Goal: Information Seeking & Learning: Learn about a topic

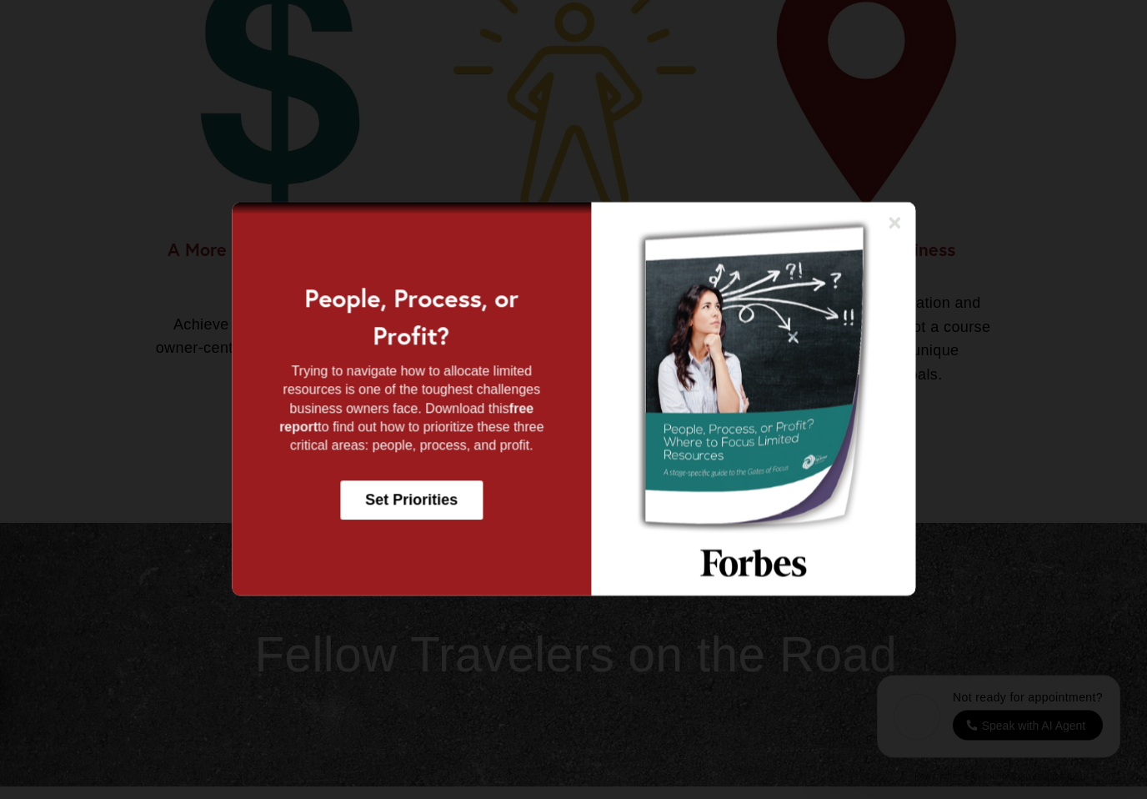
scroll to position [1431, 0]
click at [875, 248] on img at bounding box center [754, 400] width 324 height 394
click at [901, 232] on icon at bounding box center [894, 223] width 17 height 17
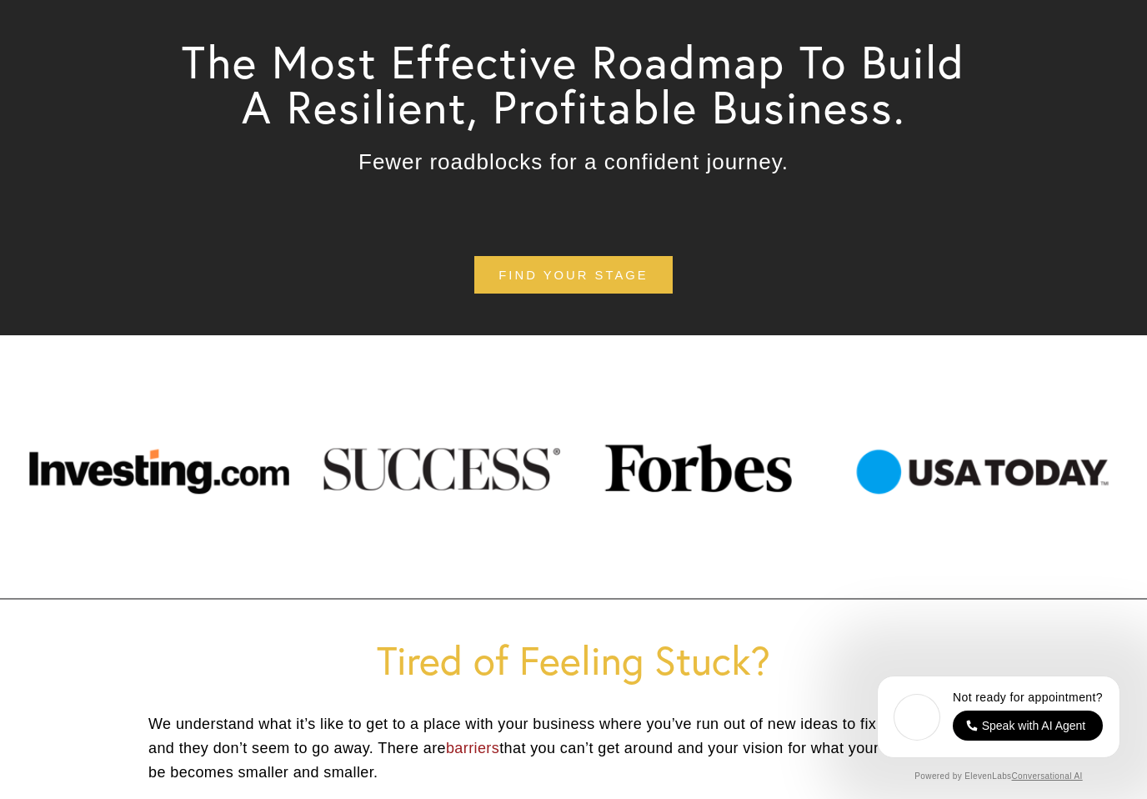
scroll to position [0, 0]
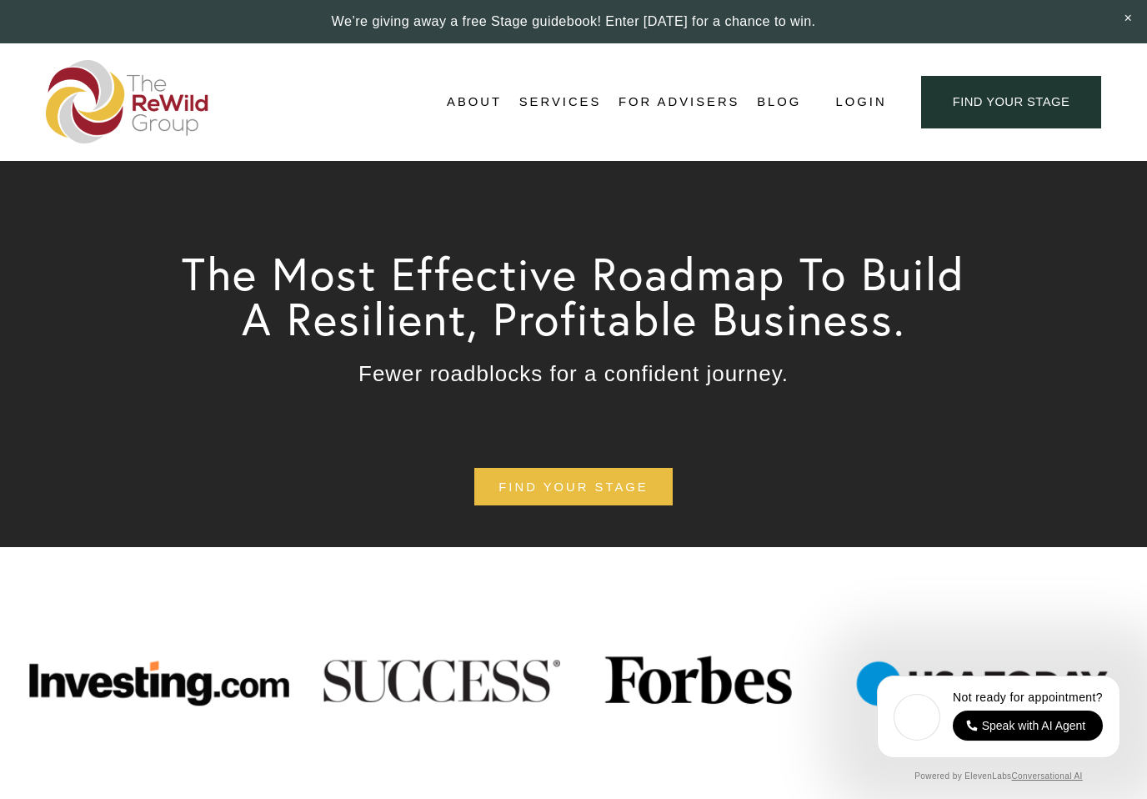
click at [790, 98] on link "Blog" at bounding box center [779, 102] width 44 height 25
click at [793, 110] on link "Blog" at bounding box center [779, 102] width 44 height 25
click at [799, 25] on link at bounding box center [573, 21] width 1147 height 43
click at [637, 492] on link "find your stage" at bounding box center [573, 487] width 198 height 38
click at [614, 500] on link "find your stage" at bounding box center [573, 487] width 198 height 38
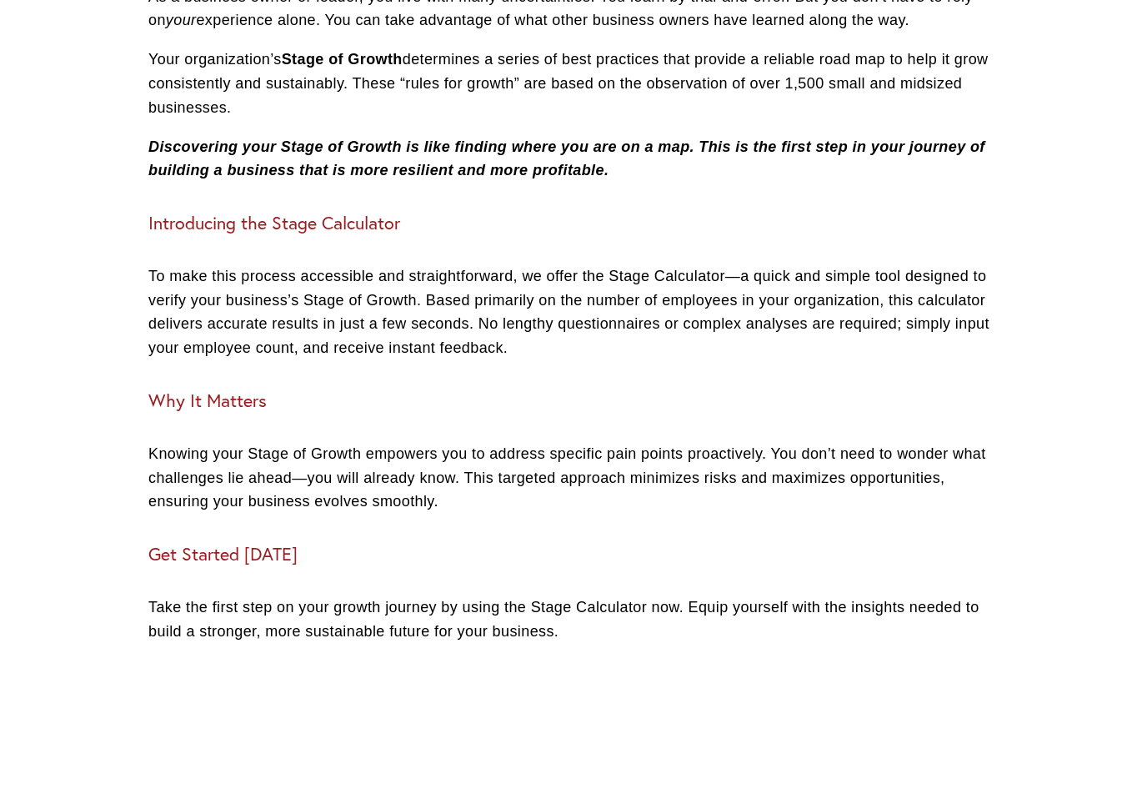
scroll to position [586, 0]
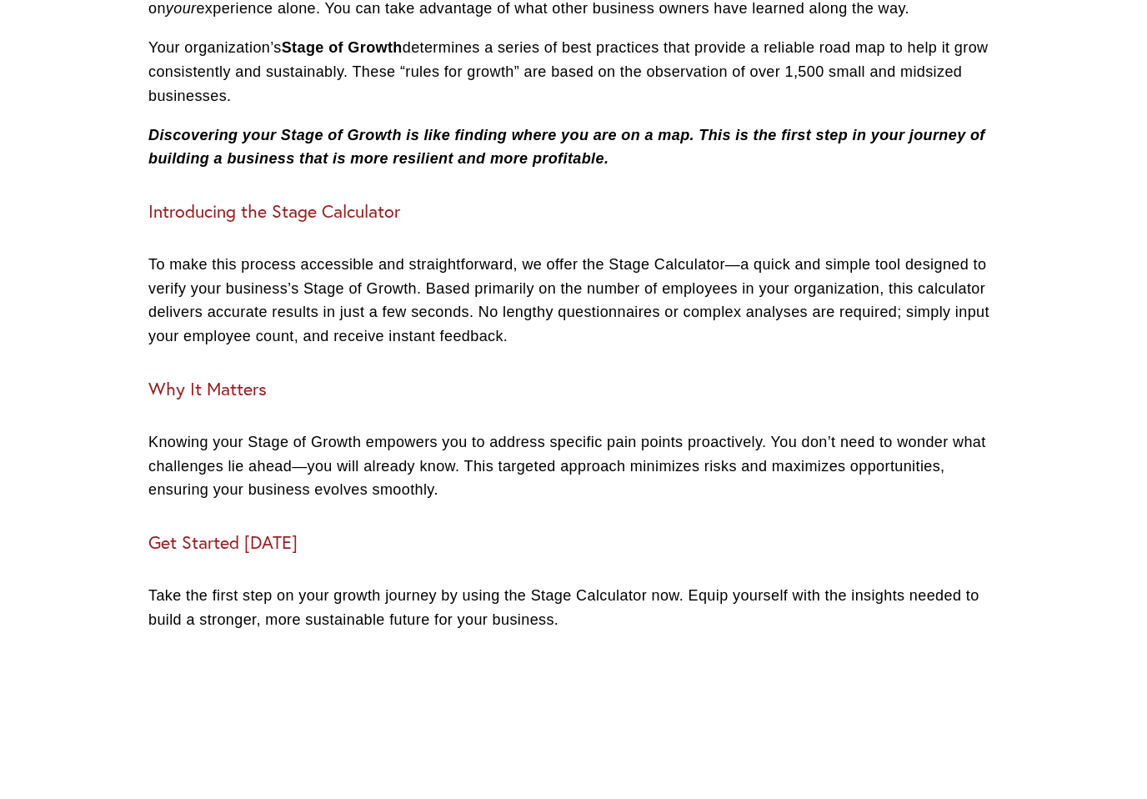
click at [1064, 211] on div at bounding box center [573, 317] width 1147 height 1806
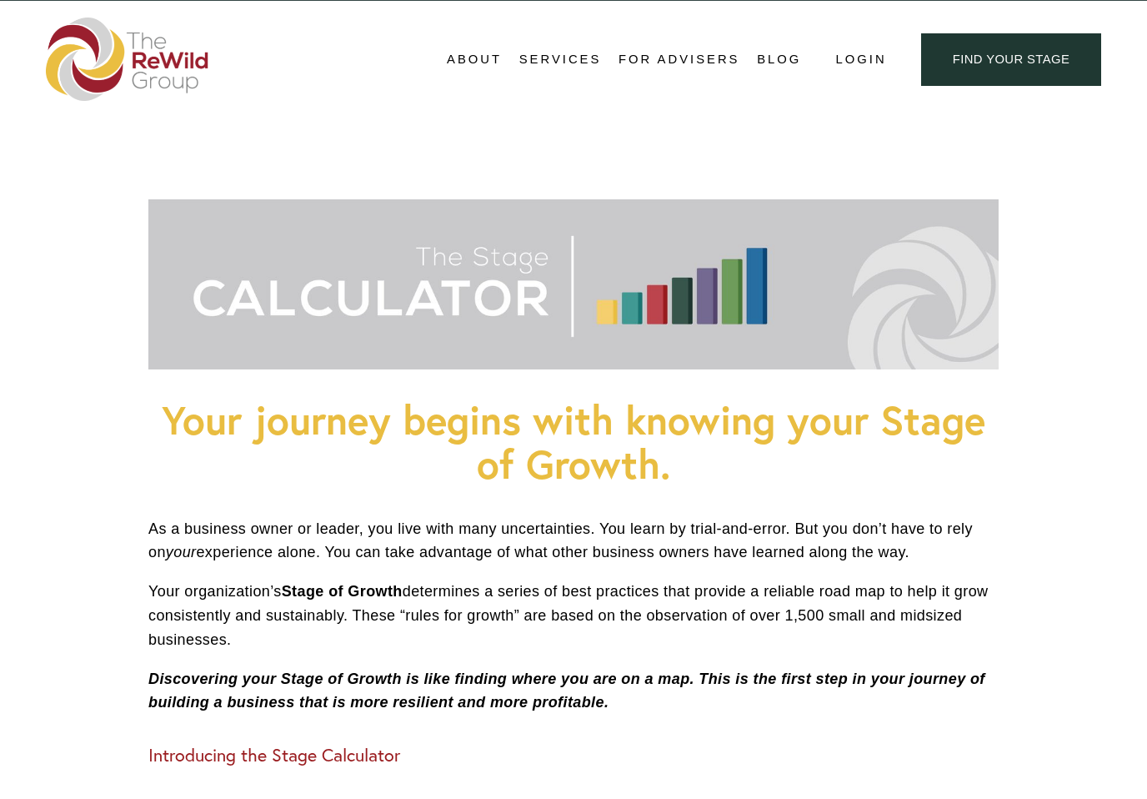
scroll to position [0, 0]
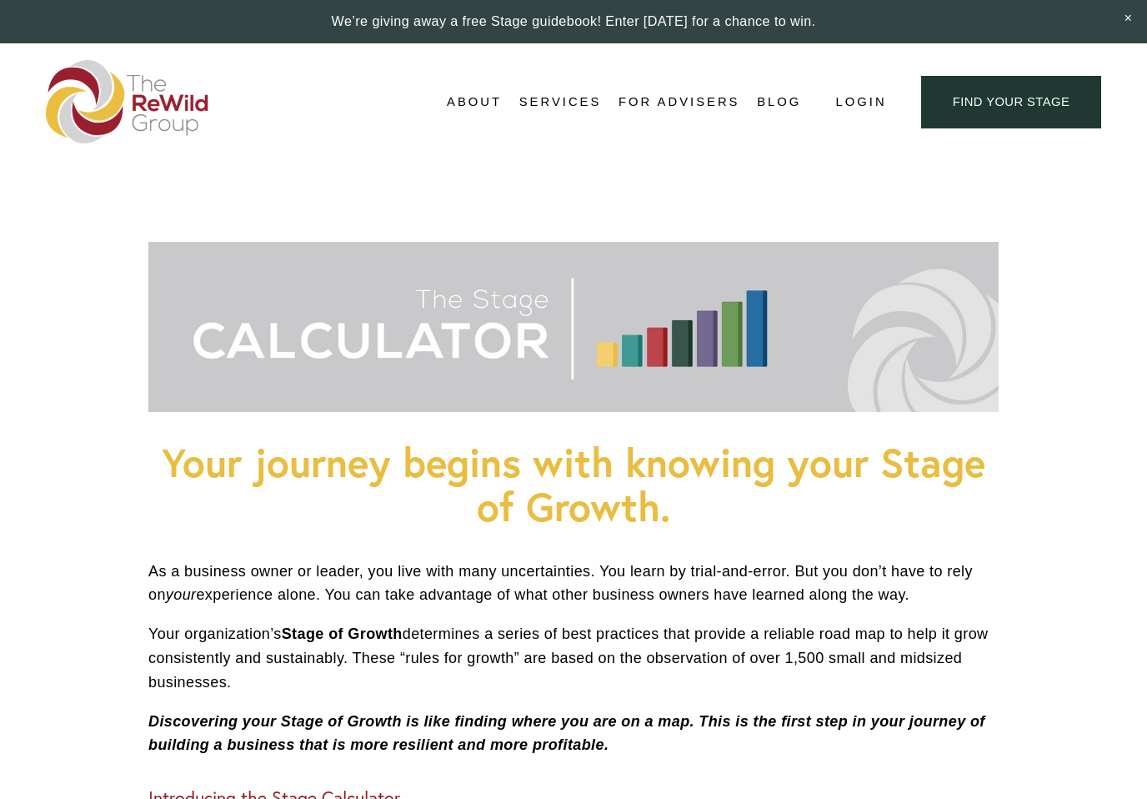
click at [0, 0] on span "For Businesses" at bounding box center [0, 0] width 0 height 0
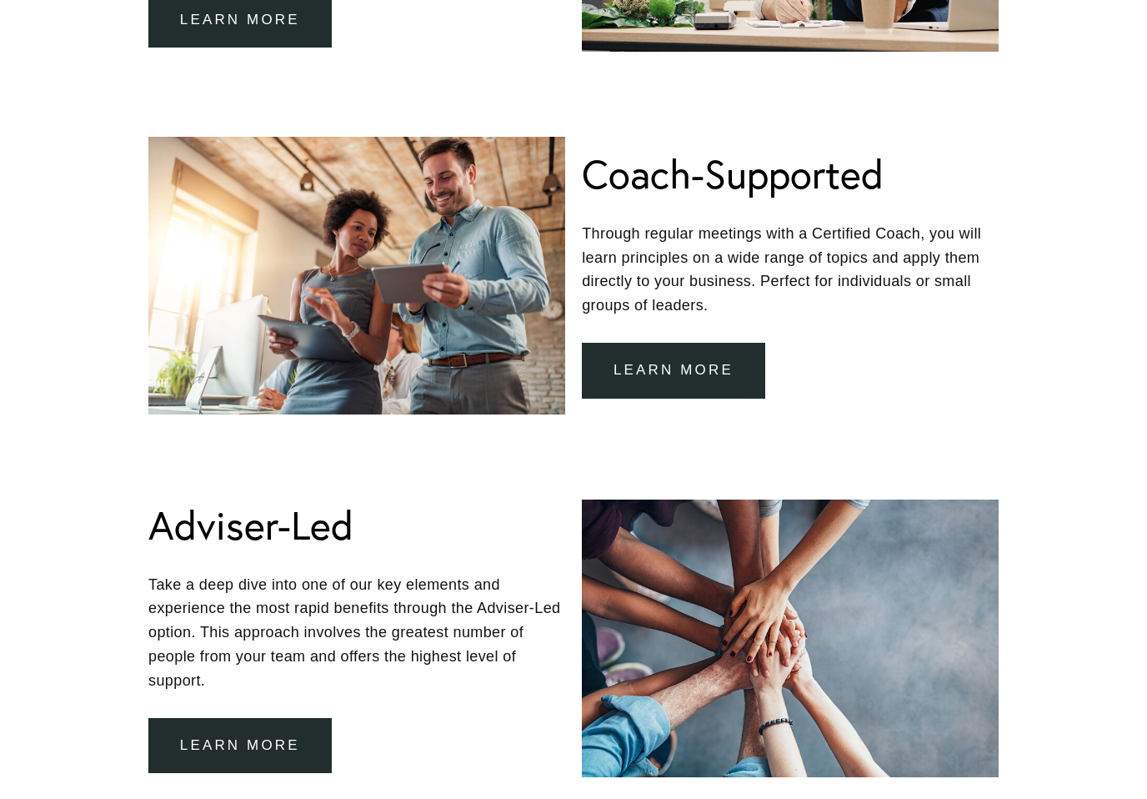
scroll to position [1293, 0]
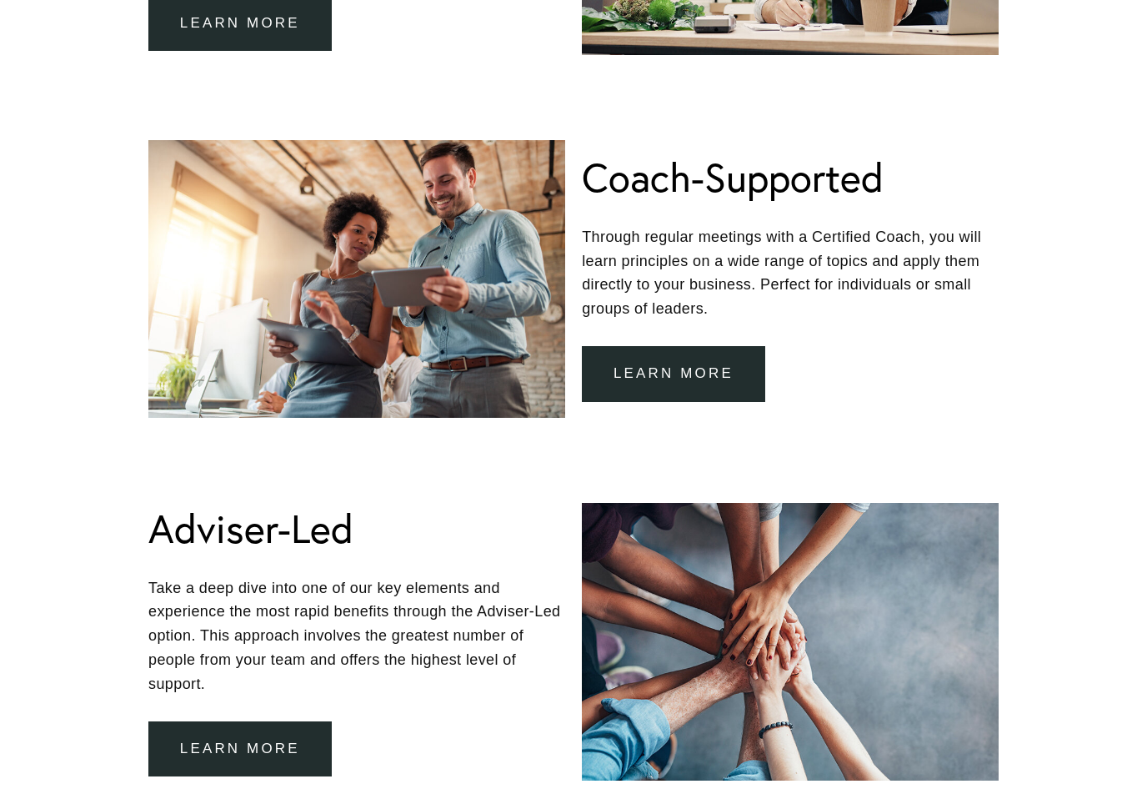
click at [708, 388] on link "learn more" at bounding box center [673, 374] width 183 height 56
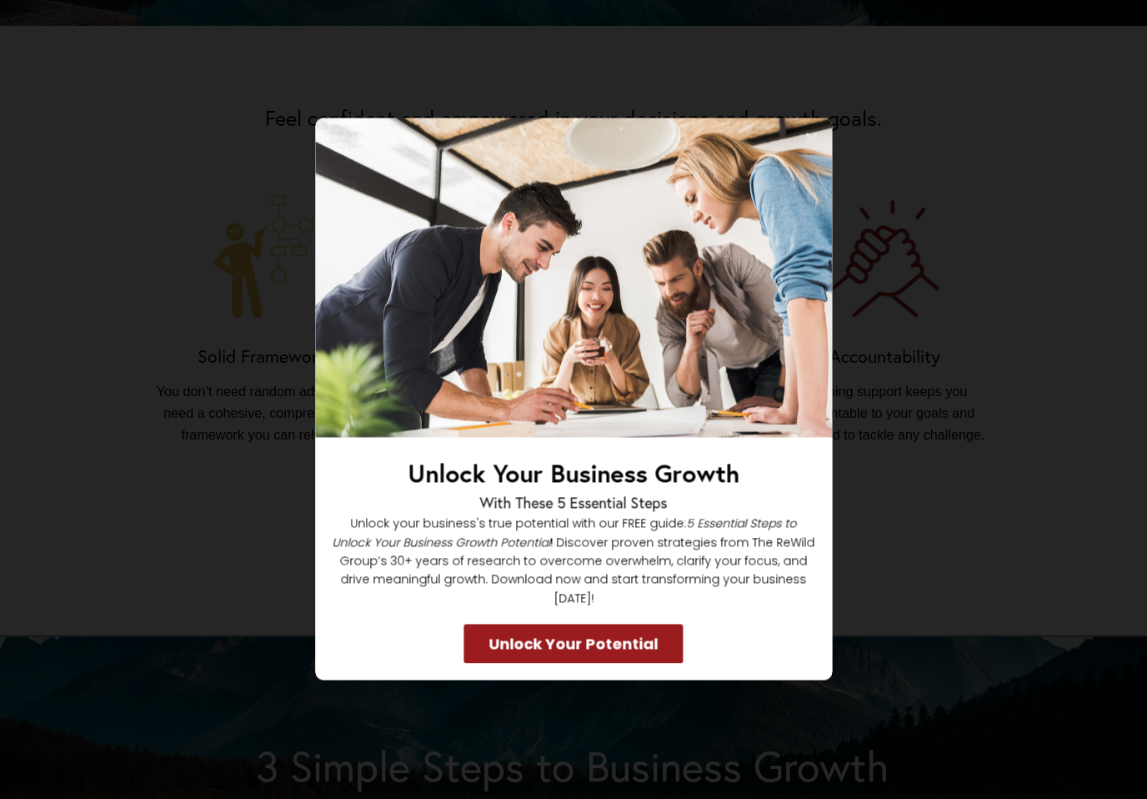
scroll to position [1133, 0]
click at [809, 168] on img at bounding box center [573, 277] width 517 height 319
click at [805, 148] on icon at bounding box center [811, 139] width 17 height 17
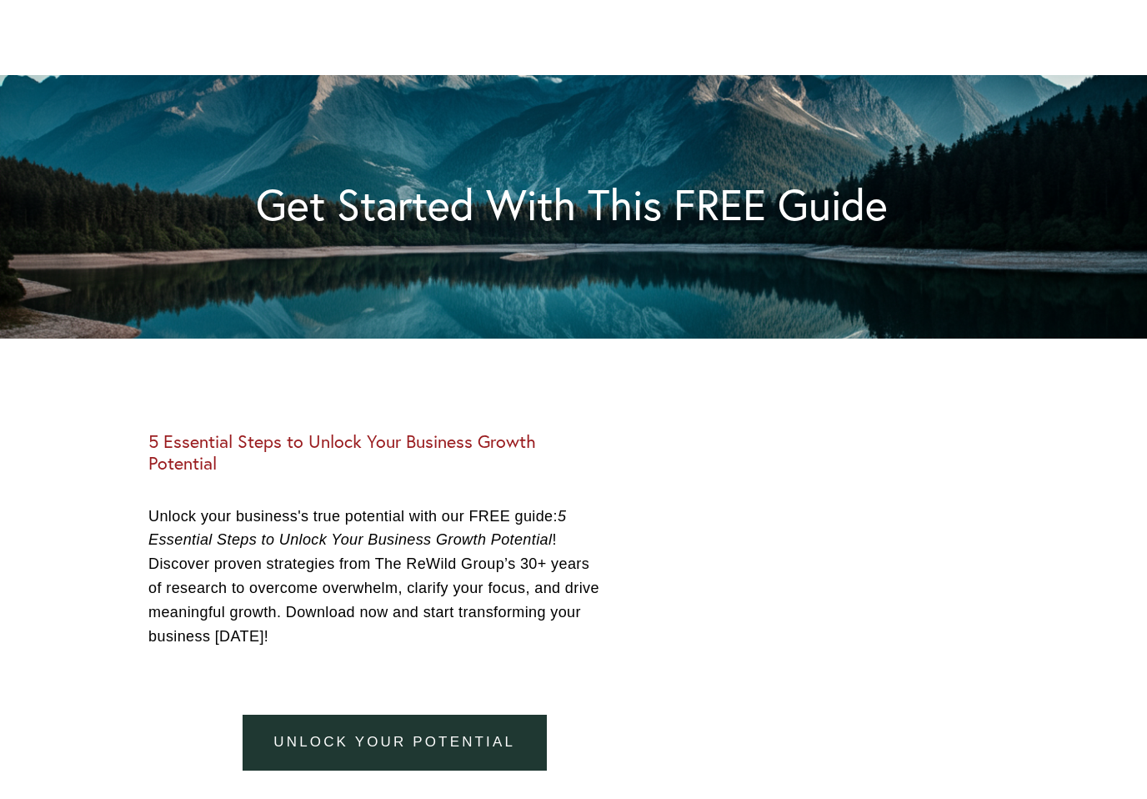
scroll to position [3726, 0]
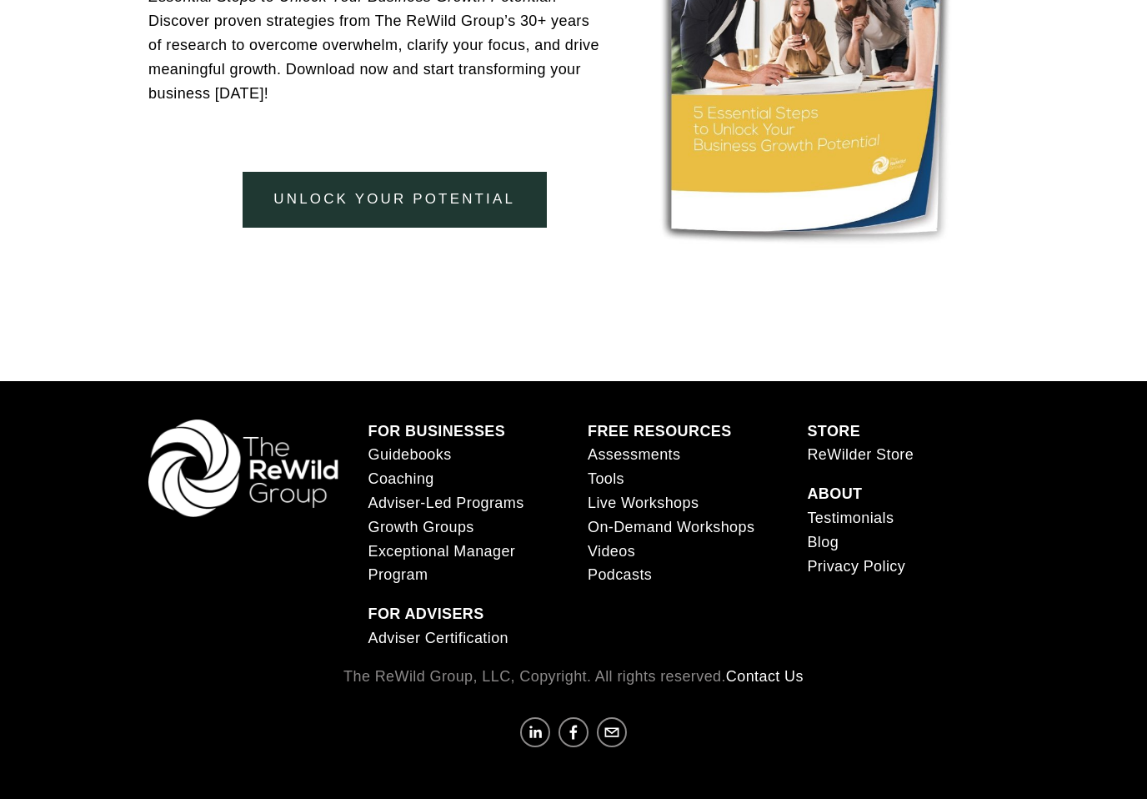
click at [625, 564] on link "Videos" at bounding box center [612, 551] width 48 height 24
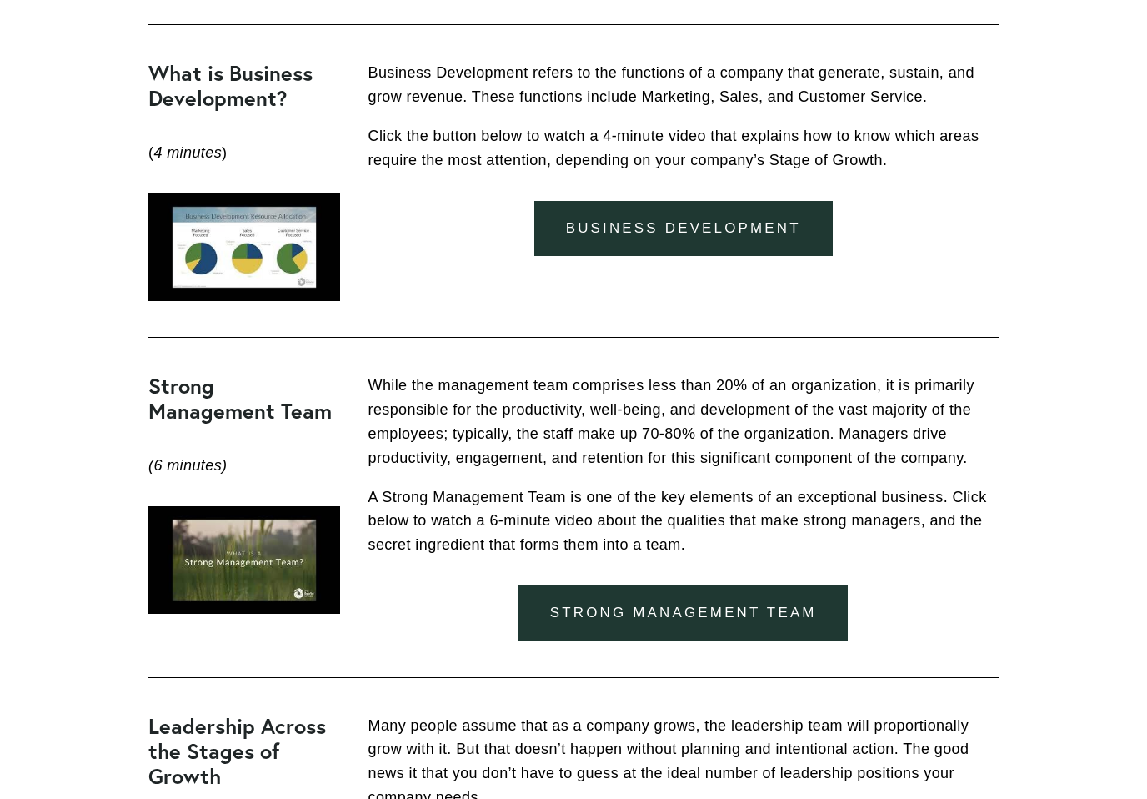
scroll to position [704, 0]
